Goal: Navigation & Orientation: Understand site structure

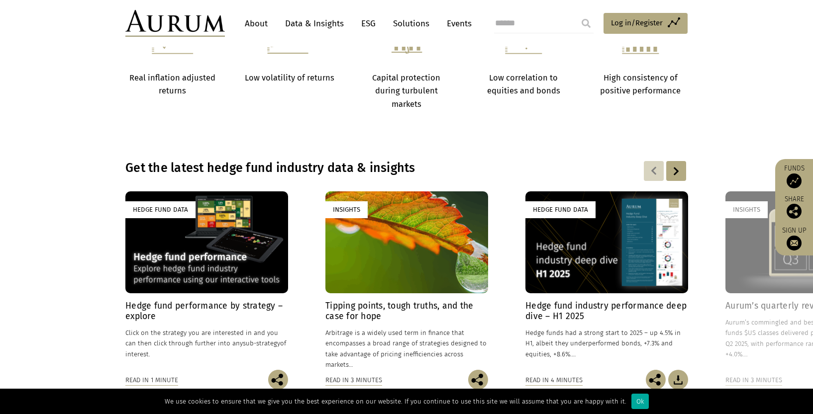
scroll to position [660, 0]
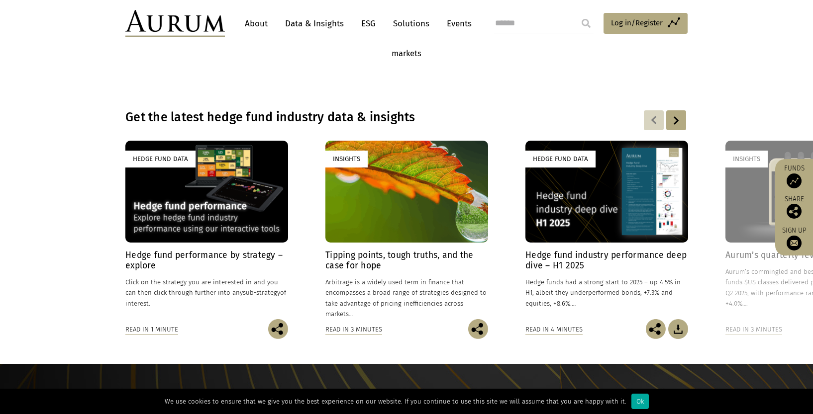
click at [227, 225] on div "Hedge Fund Data" at bounding box center [206, 191] width 163 height 101
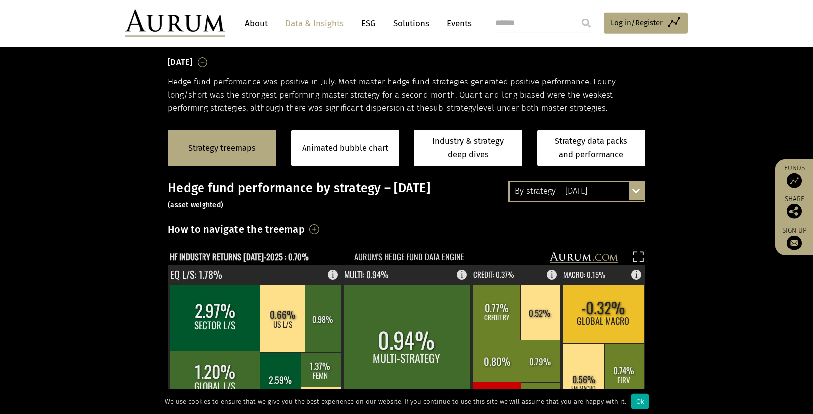
scroll to position [101, 0]
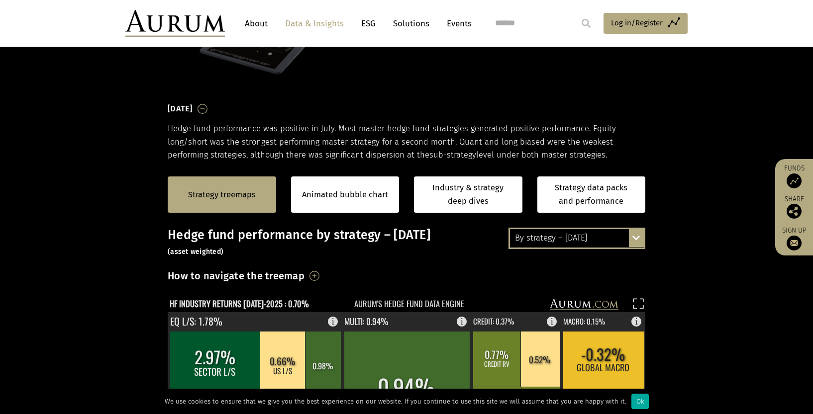
click at [601, 237] on div "By strategy – July 2025" at bounding box center [577, 238] width 134 height 18
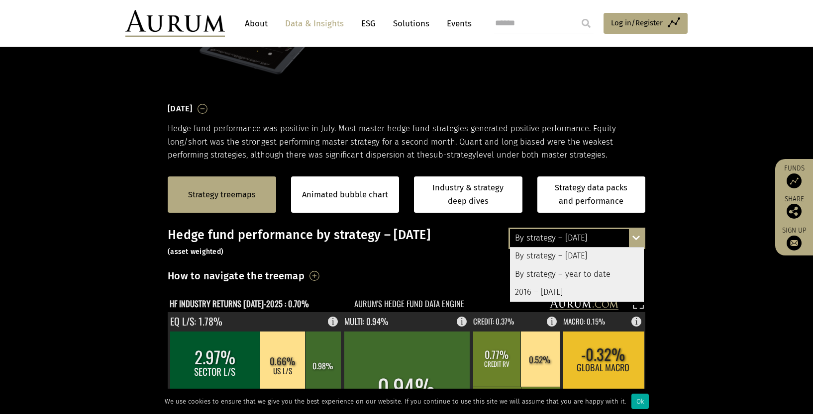
click at [709, 217] on div "Strategy treemaps Animated bubble chart Industry & strategy deep dives Strategy…" at bounding box center [406, 195] width 813 height 66
click at [635, 236] on div "By strategy – July 2025 By strategy – July 2025 By strategy – year to date 2016…" at bounding box center [576, 238] width 137 height 21
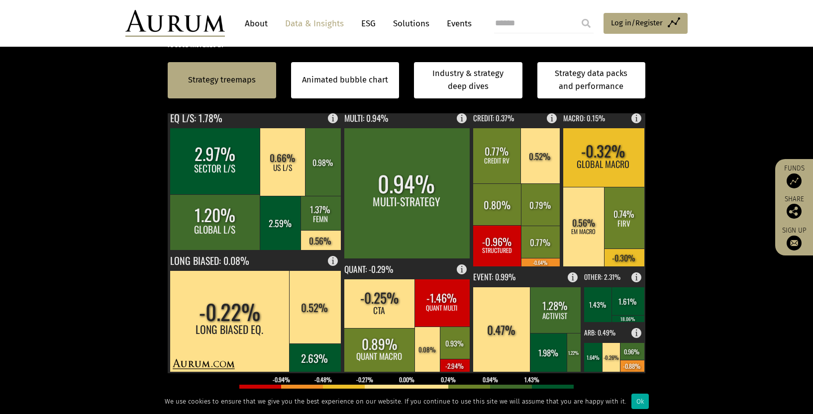
scroll to position [304, 0]
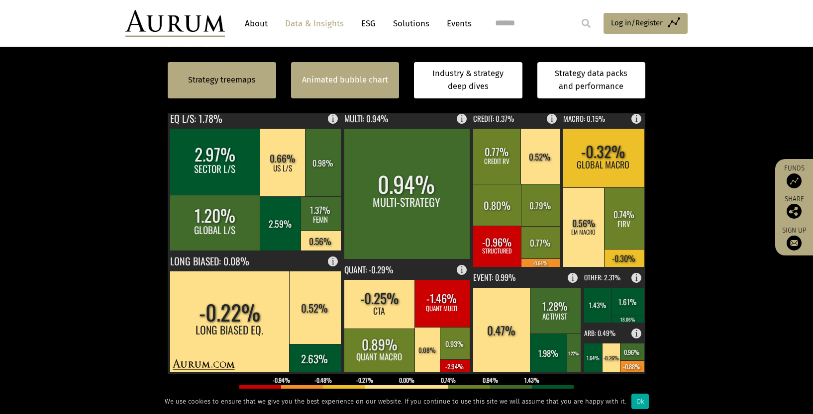
click at [349, 84] on link "Animated bubble chart" at bounding box center [345, 80] width 86 height 13
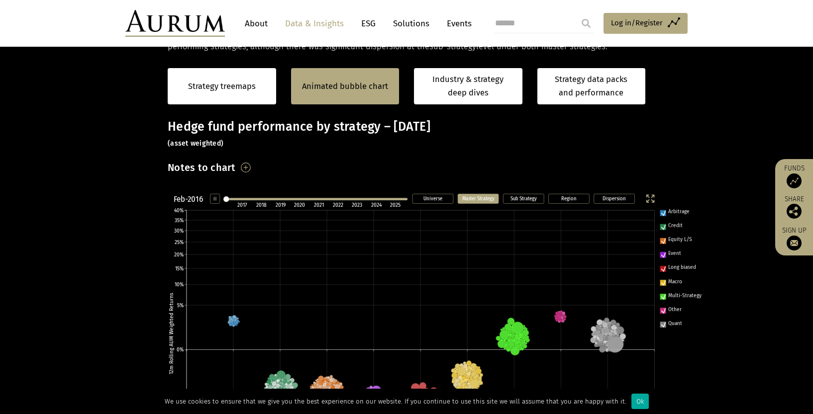
scroll to position [164, 0]
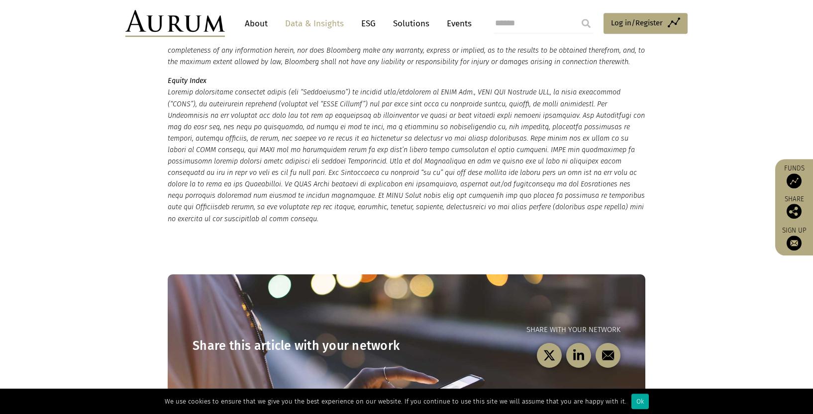
scroll to position [2435, 0]
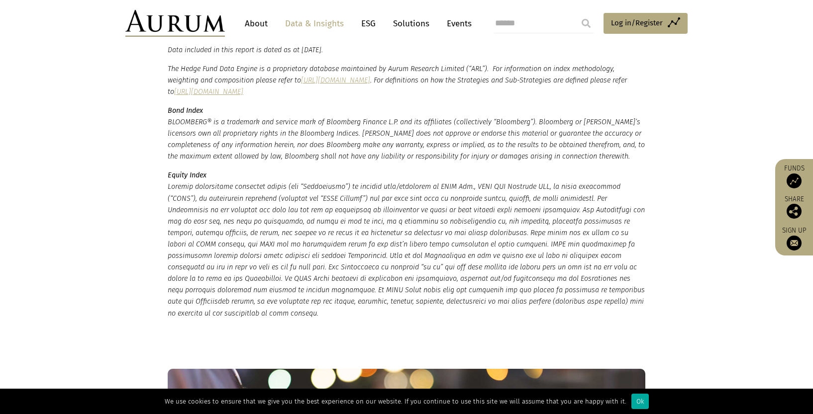
click at [411, 20] on link "Solutions" at bounding box center [411, 23] width 46 height 18
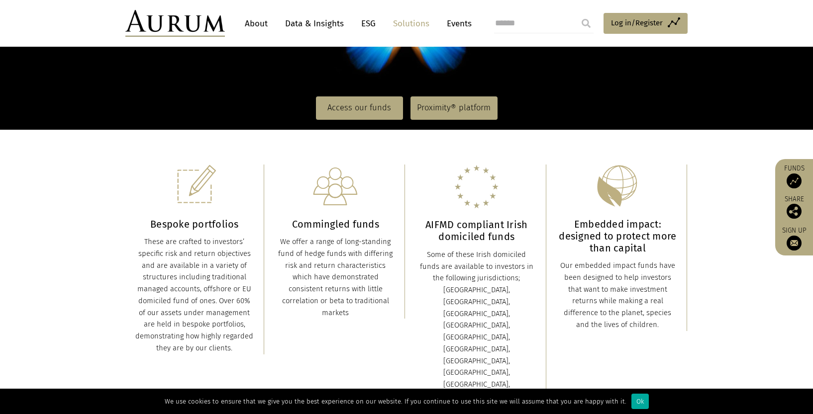
scroll to position [203, 0]
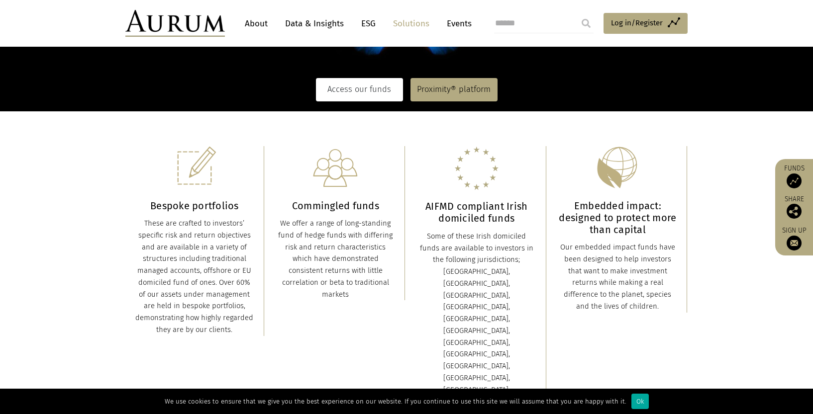
click at [368, 95] on link "Access our funds" at bounding box center [359, 89] width 87 height 23
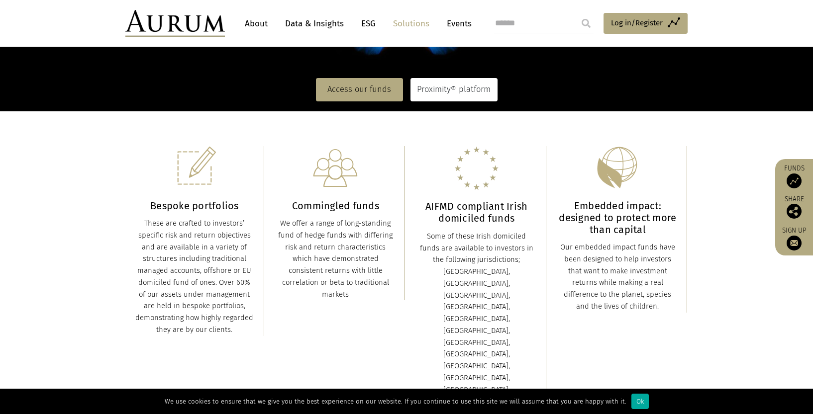
click at [450, 90] on link "Proximity® platform" at bounding box center [453, 89] width 87 height 23
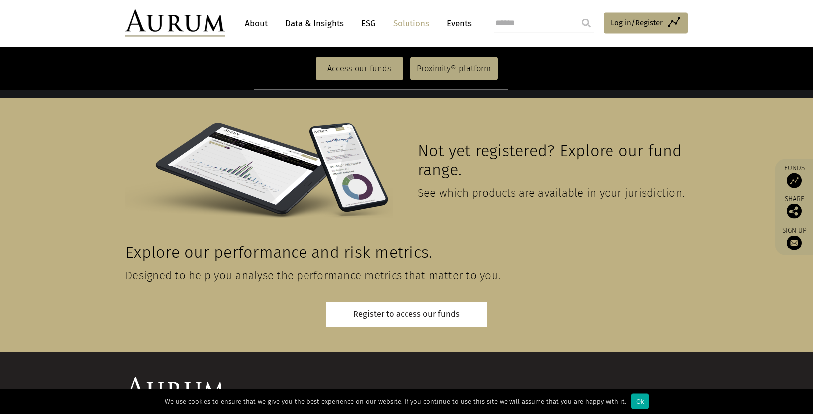
scroll to position [2223, 0]
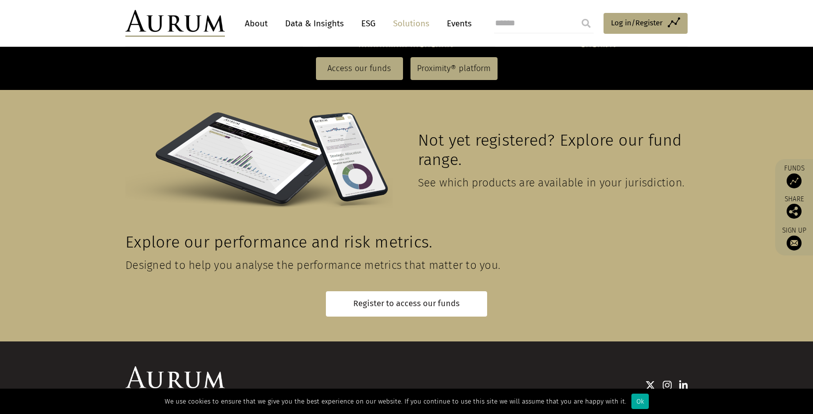
click at [453, 22] on link "Events" at bounding box center [457, 23] width 30 height 18
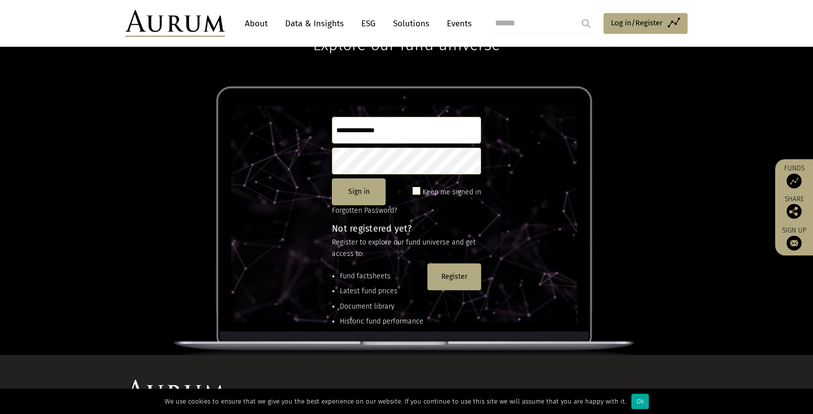
scroll to position [101, 0]
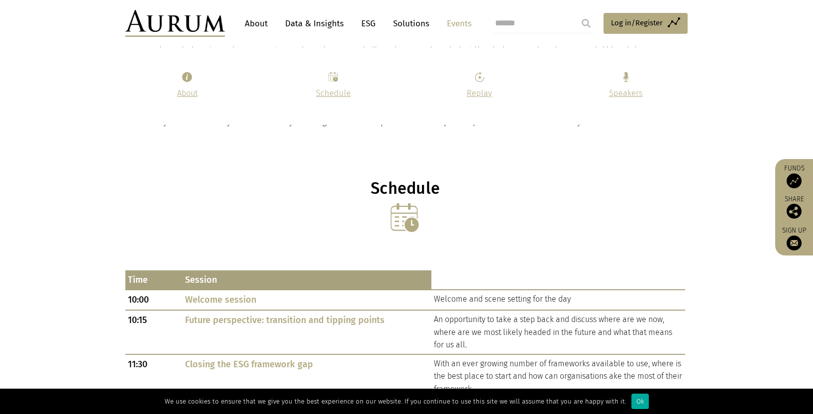
scroll to position [507, 0]
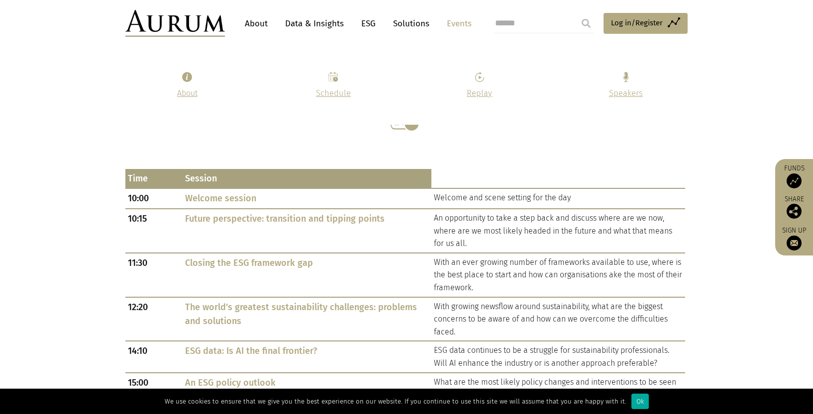
click at [262, 23] on link "About" at bounding box center [256, 23] width 33 height 18
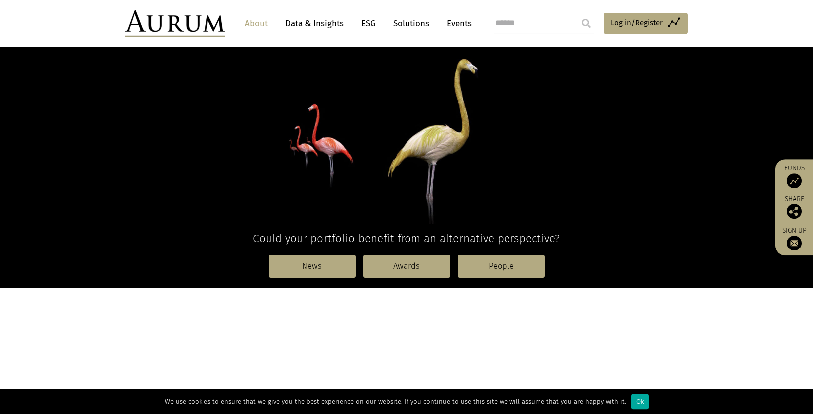
scroll to position [152, 0]
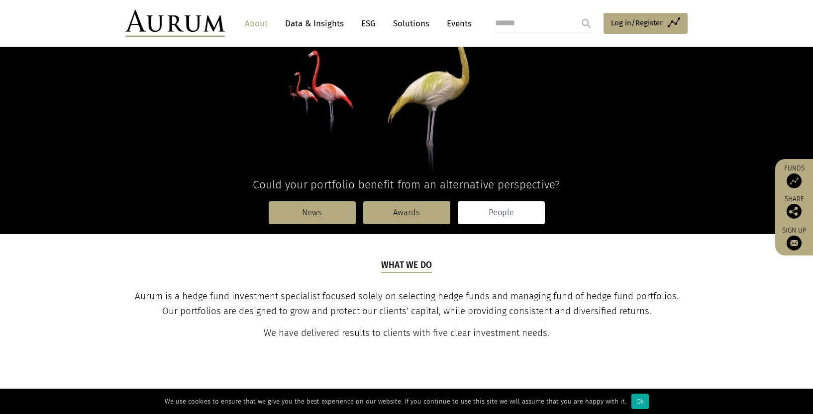
click at [487, 212] on link "People" at bounding box center [501, 212] width 87 height 23
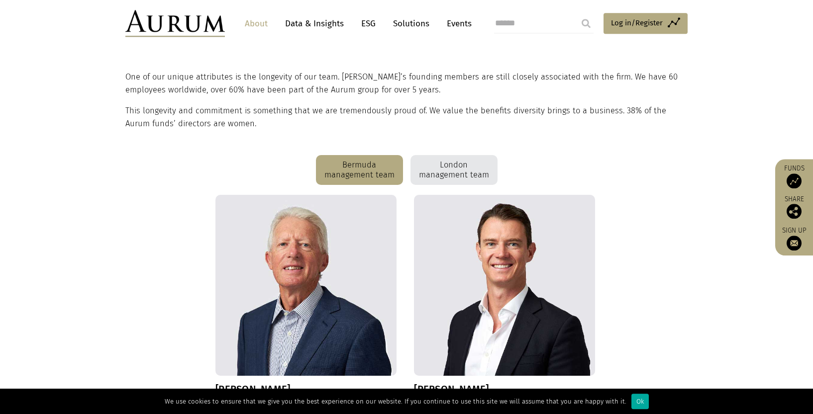
scroll to position [254, 0]
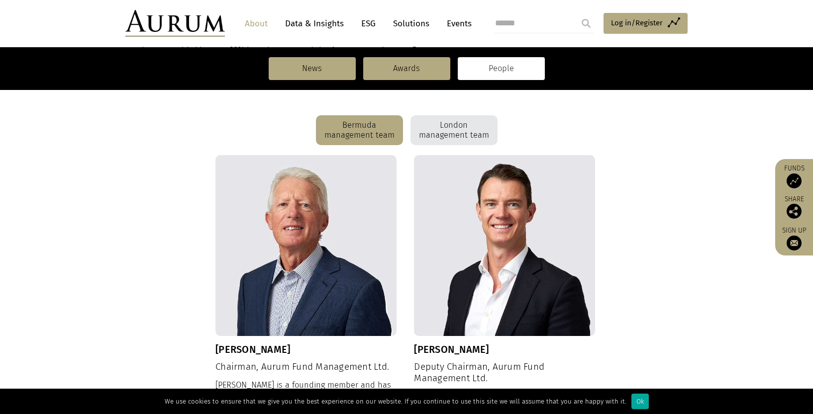
click at [440, 135] on div "London management team" at bounding box center [453, 130] width 87 height 30
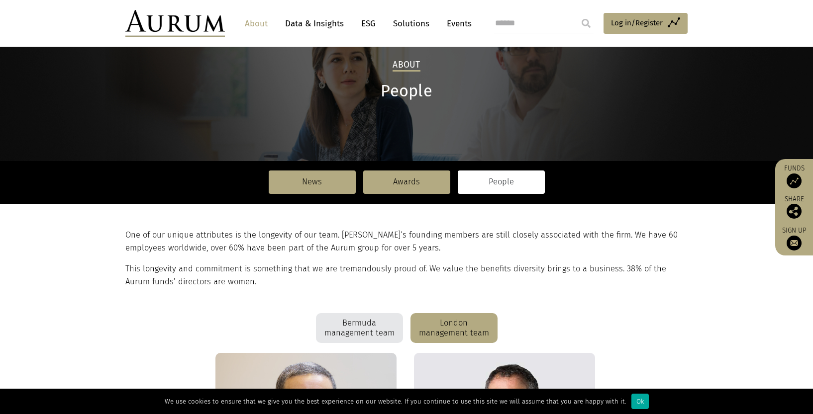
scroll to position [0, 0]
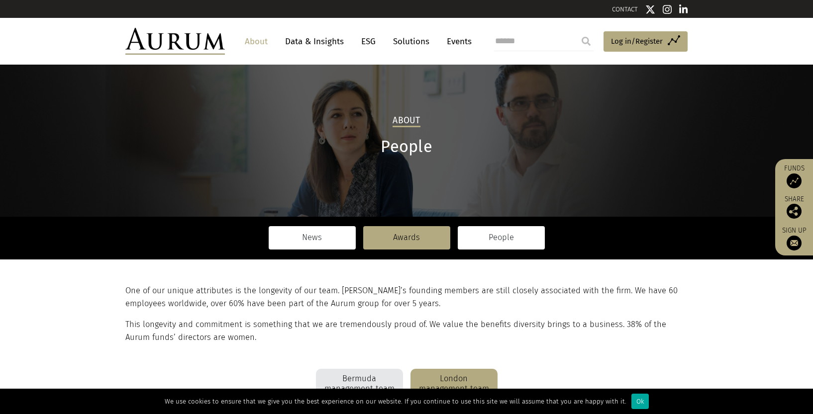
click at [329, 241] on link "News" at bounding box center [312, 237] width 87 height 23
